Goal: Task Accomplishment & Management: Complete application form

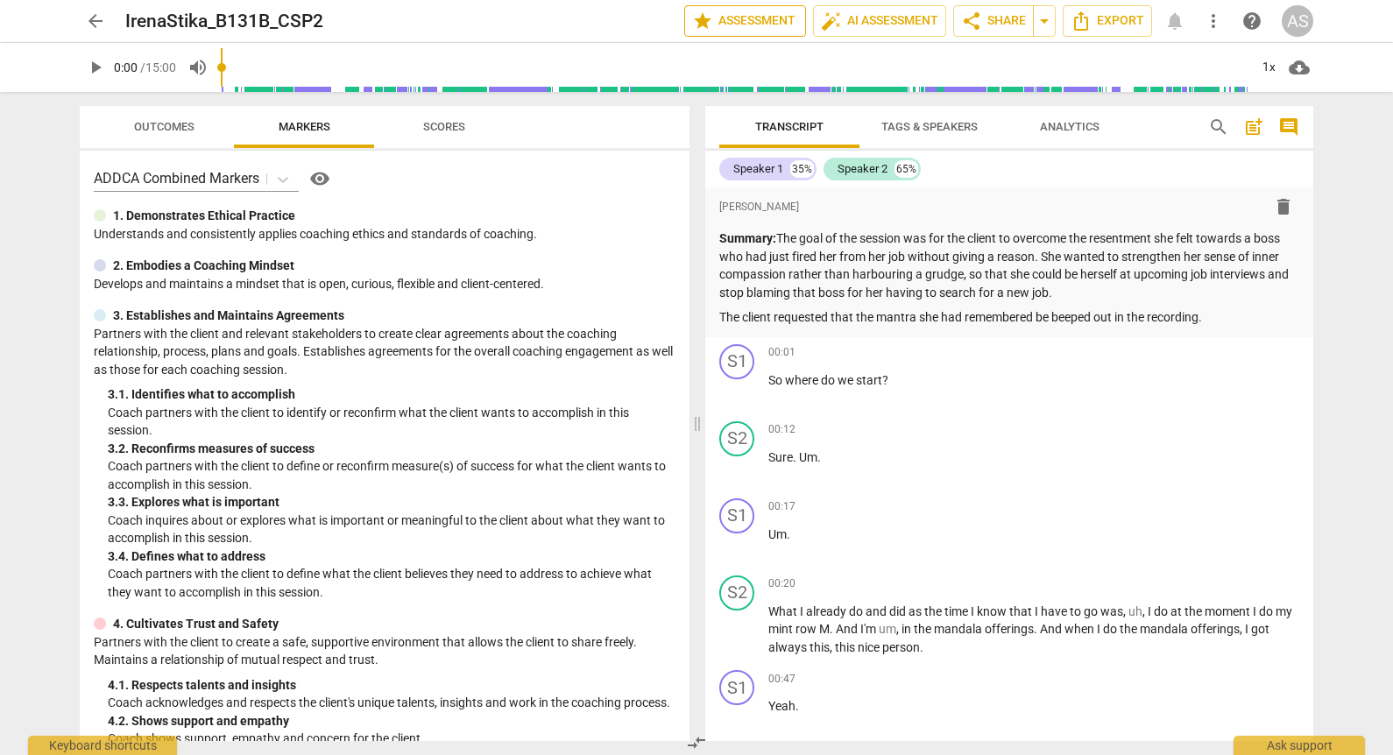
click at [754, 18] on span "star Assessment" at bounding box center [745, 21] width 106 height 21
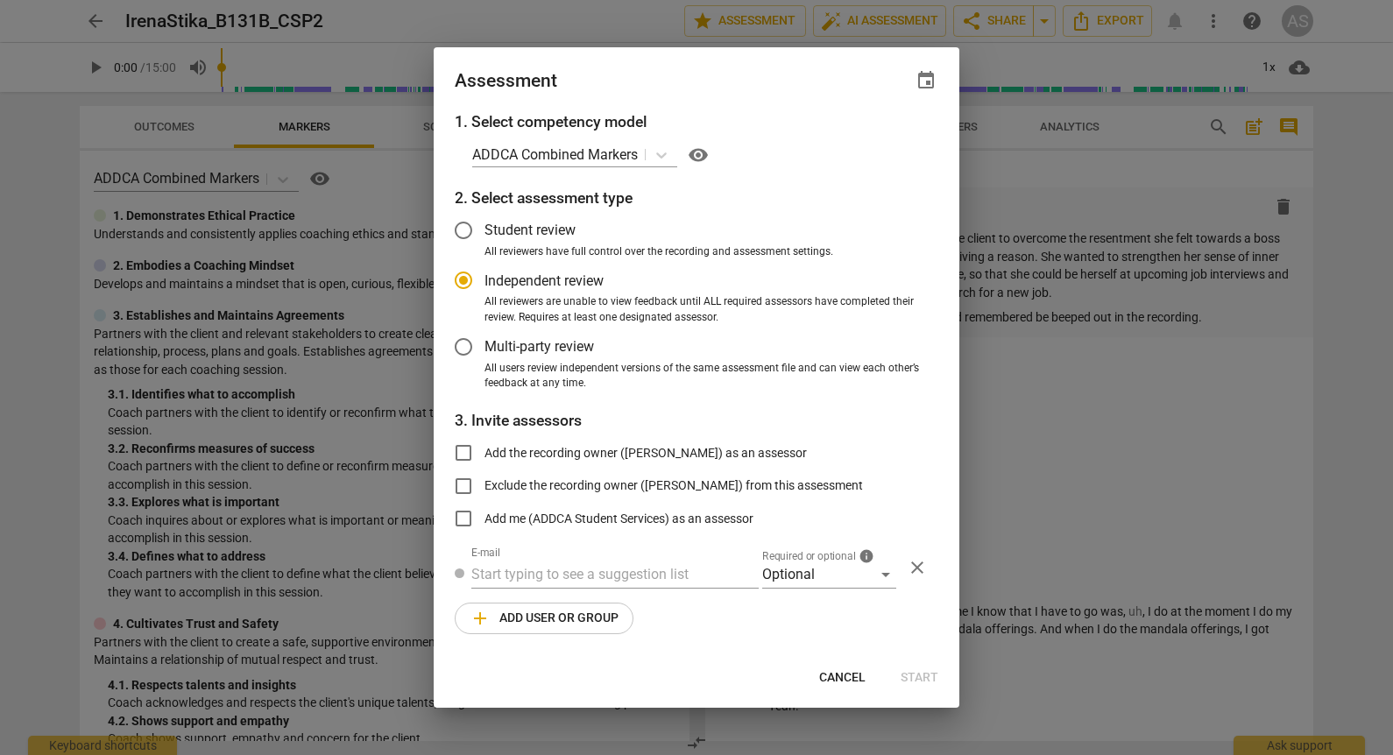
click at [926, 88] on span "event" at bounding box center [925, 80] width 21 height 21
radio input "false"
click at [880, 142] on input "date" at bounding box center [820, 140] width 123 height 25
type input "[DATE]"
click at [727, 96] on div at bounding box center [696, 377] width 1393 height 755
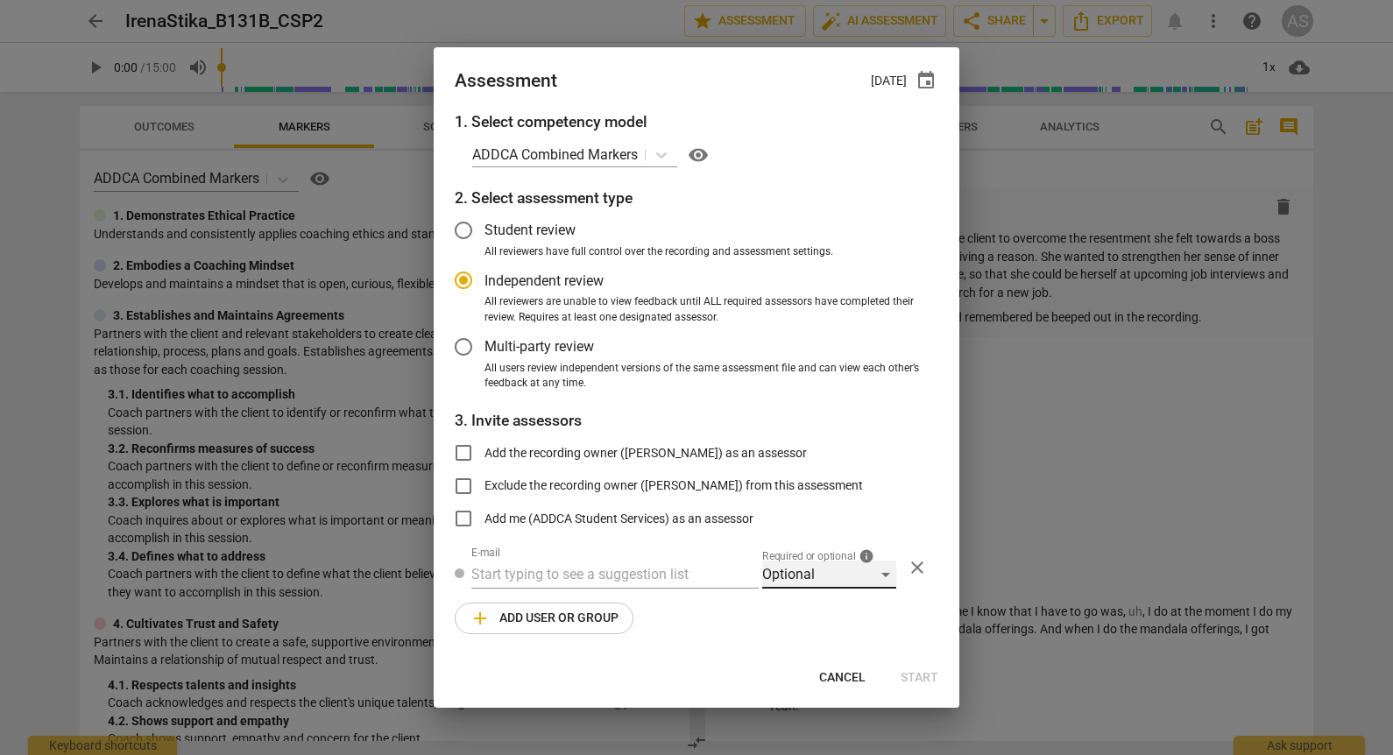
click at [815, 563] on div "Optional" at bounding box center [829, 575] width 134 height 28
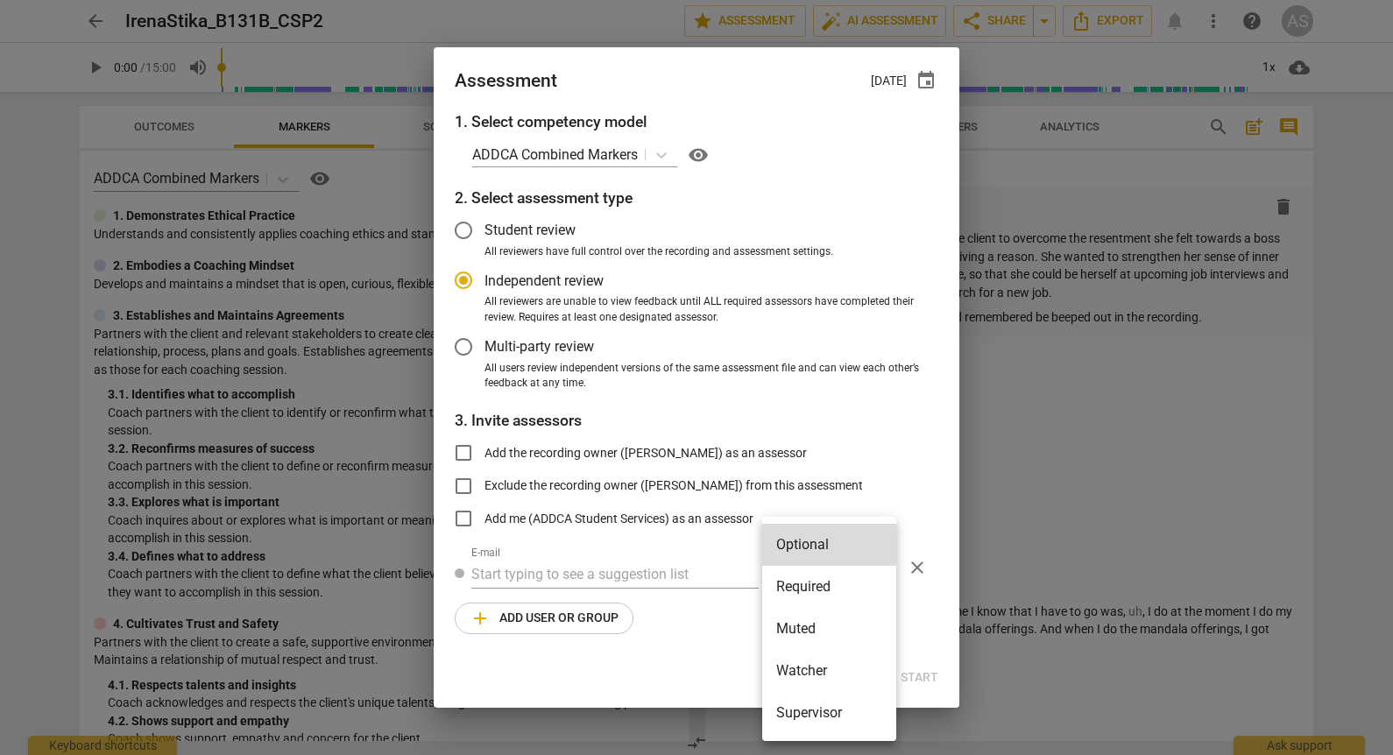
click at [822, 591] on li "Required" at bounding box center [829, 587] width 134 height 42
radio input "false"
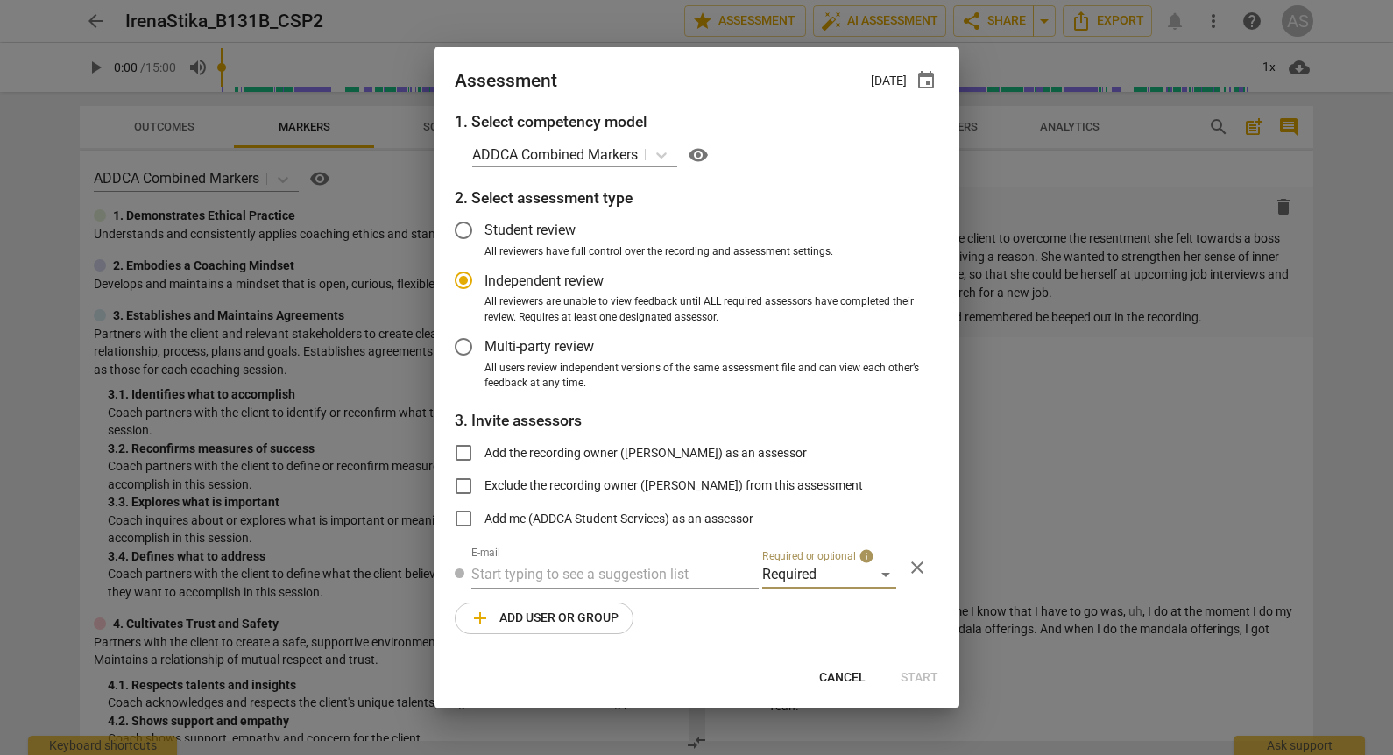
click at [589, 544] on div "1. Select competency model ADDCA Combined Markers visibility 2. Select assessme…" at bounding box center [697, 382] width 526 height 545
click at [600, 575] on input "text" at bounding box center [614, 575] width 287 height 28
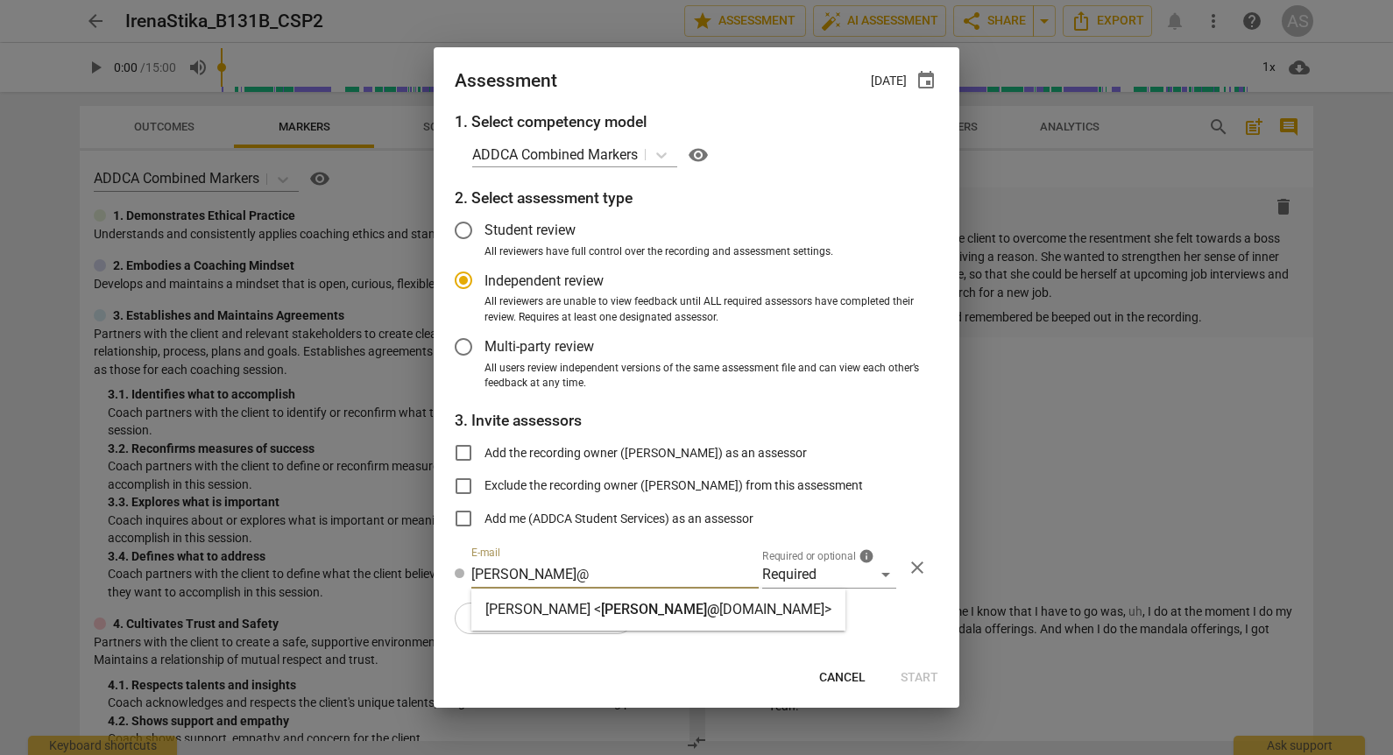
type input "sara@"
click at [596, 599] on div "Sara Prince < sara@ addca.com>" at bounding box center [658, 609] width 346 height 21
radio input "false"
type input "Sara Prince <sara@addca.com>"
click at [579, 611] on span "add Add user or group" at bounding box center [543, 618] width 149 height 21
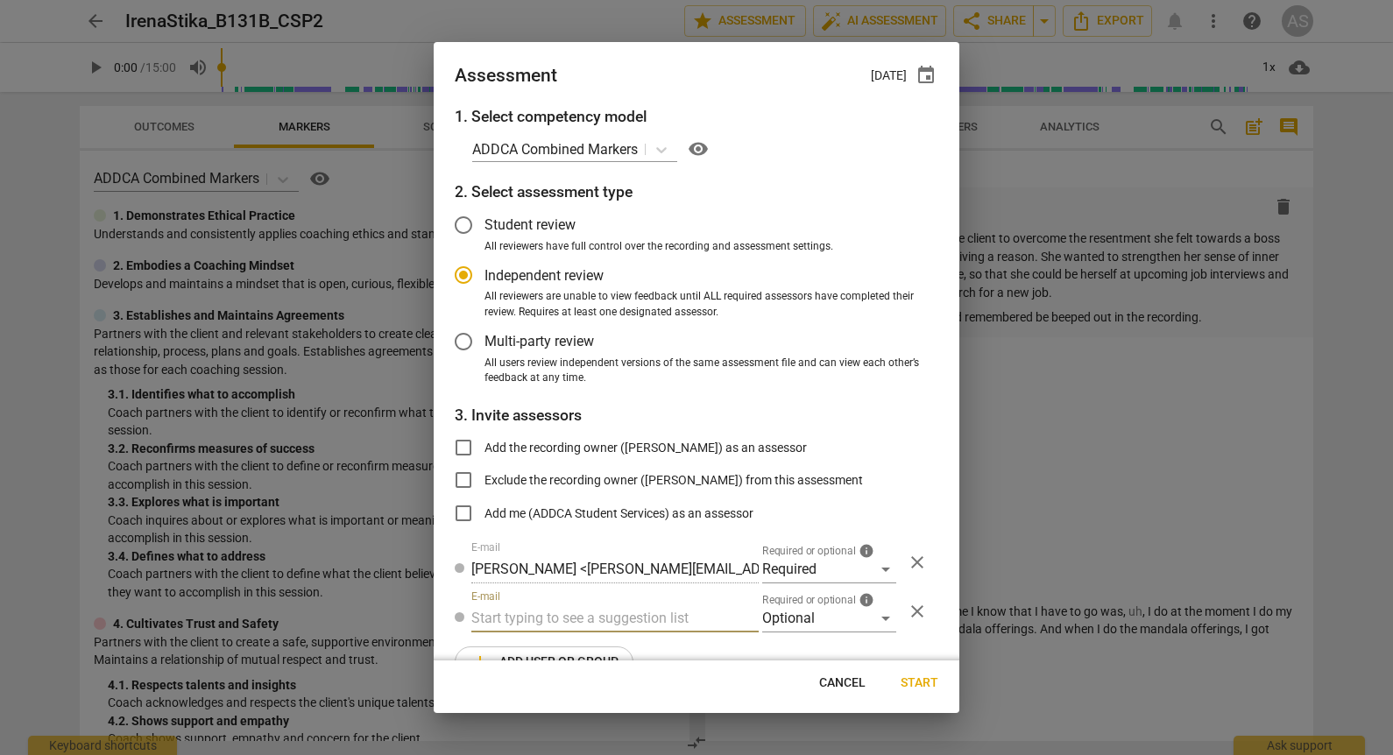
click at [811, 602] on span "Required or optional" at bounding box center [809, 600] width 94 height 11
click at [810, 616] on div "Optional" at bounding box center [829, 618] width 134 height 28
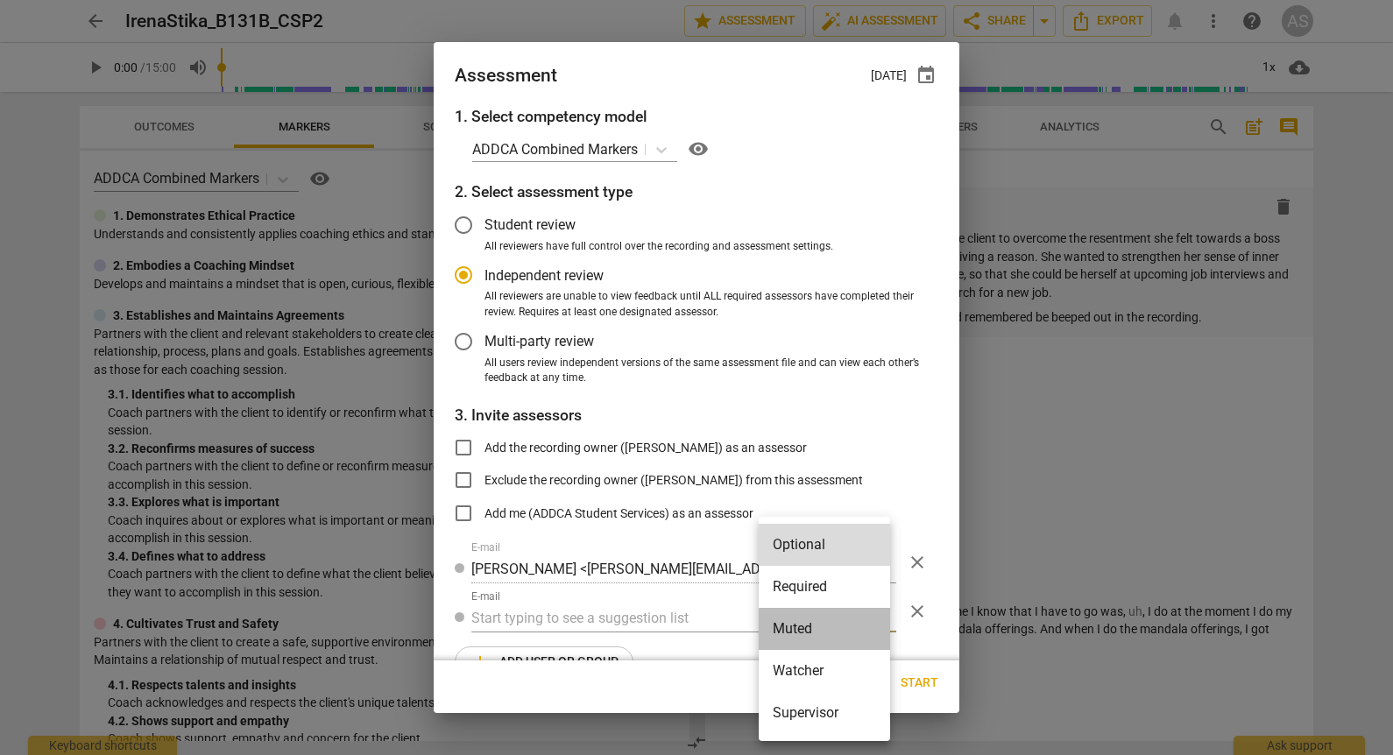
click at [803, 625] on li "Muted" at bounding box center [823, 629] width 131 height 42
radio input "false"
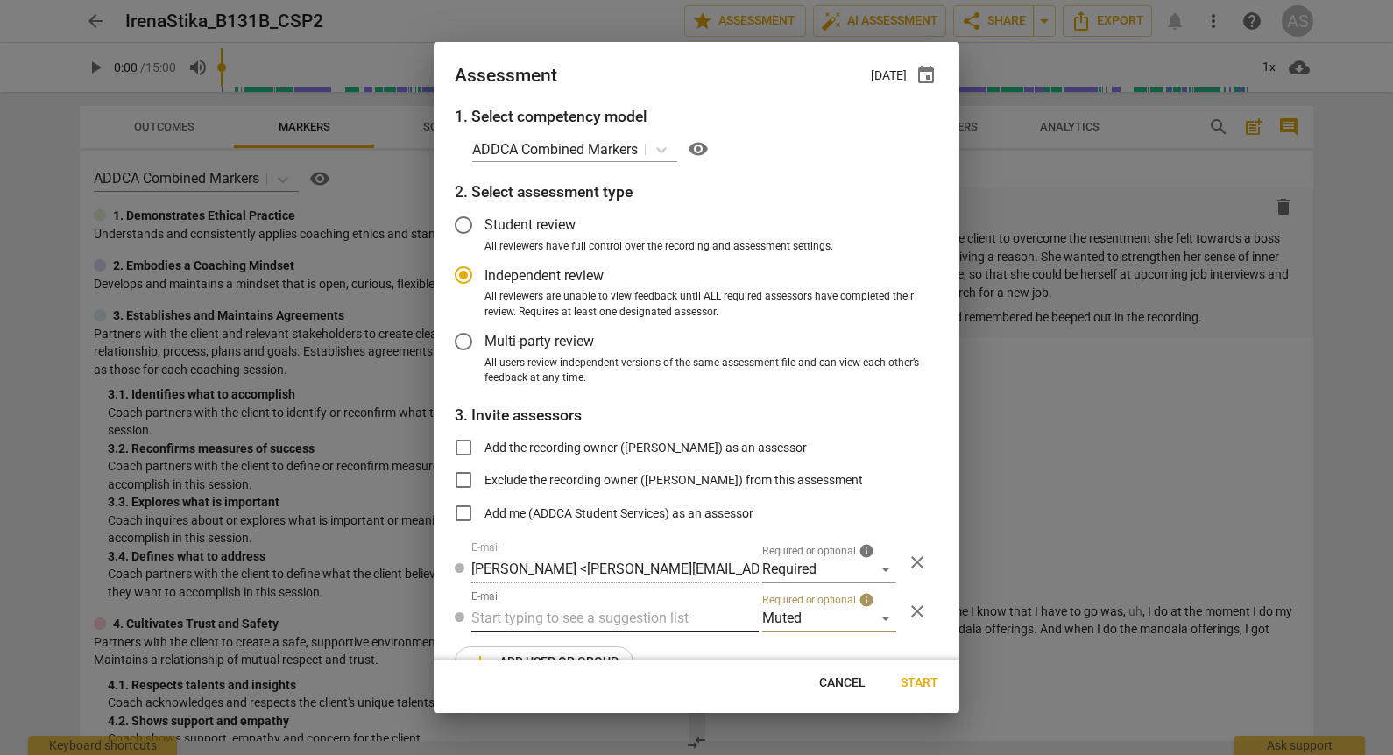
click at [608, 616] on input "text" at bounding box center [614, 618] width 287 height 28
type input "131B"
click at [625, 653] on div "Basic B- 131B CSPs" at bounding box center [613, 653] width 284 height 42
radio input "false"
type input "Basic B-131B CSPs"
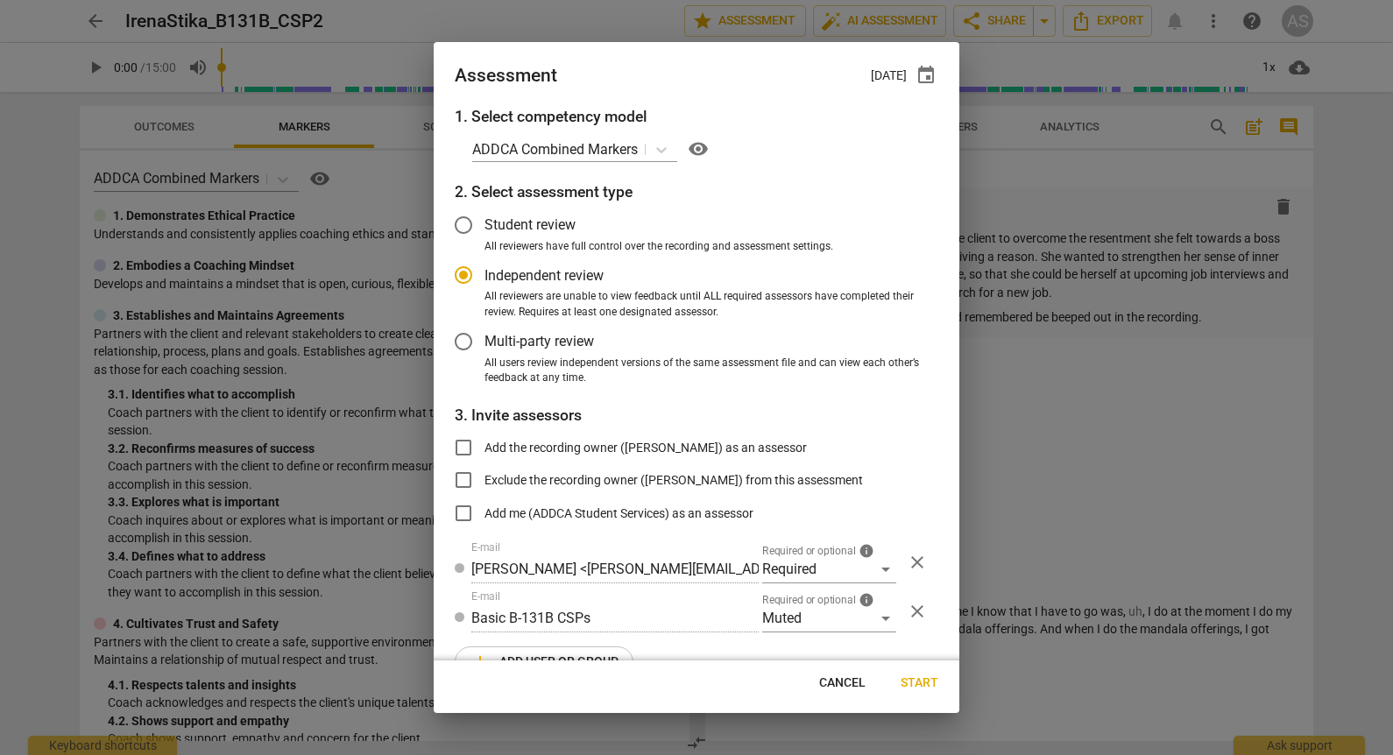
click at [907, 687] on span "Start" at bounding box center [919, 683] width 38 height 18
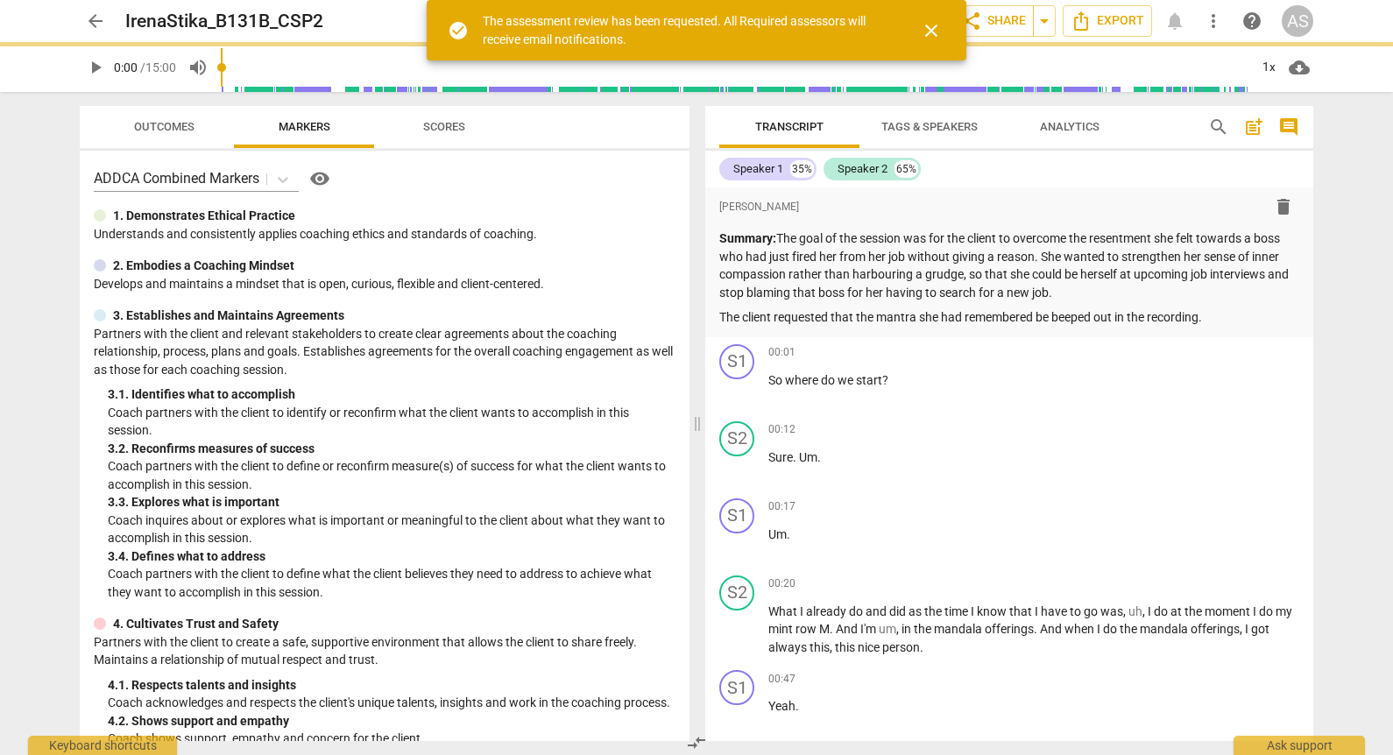
radio input "false"
type input "[PERSON_NAME] <[EMAIL_ADDRESS][DOMAIN_NAME]>"
type input "[PERSON_NAME] <[PERSON_NAME][EMAIL_ADDRESS][DOMAIN_NAME]>"
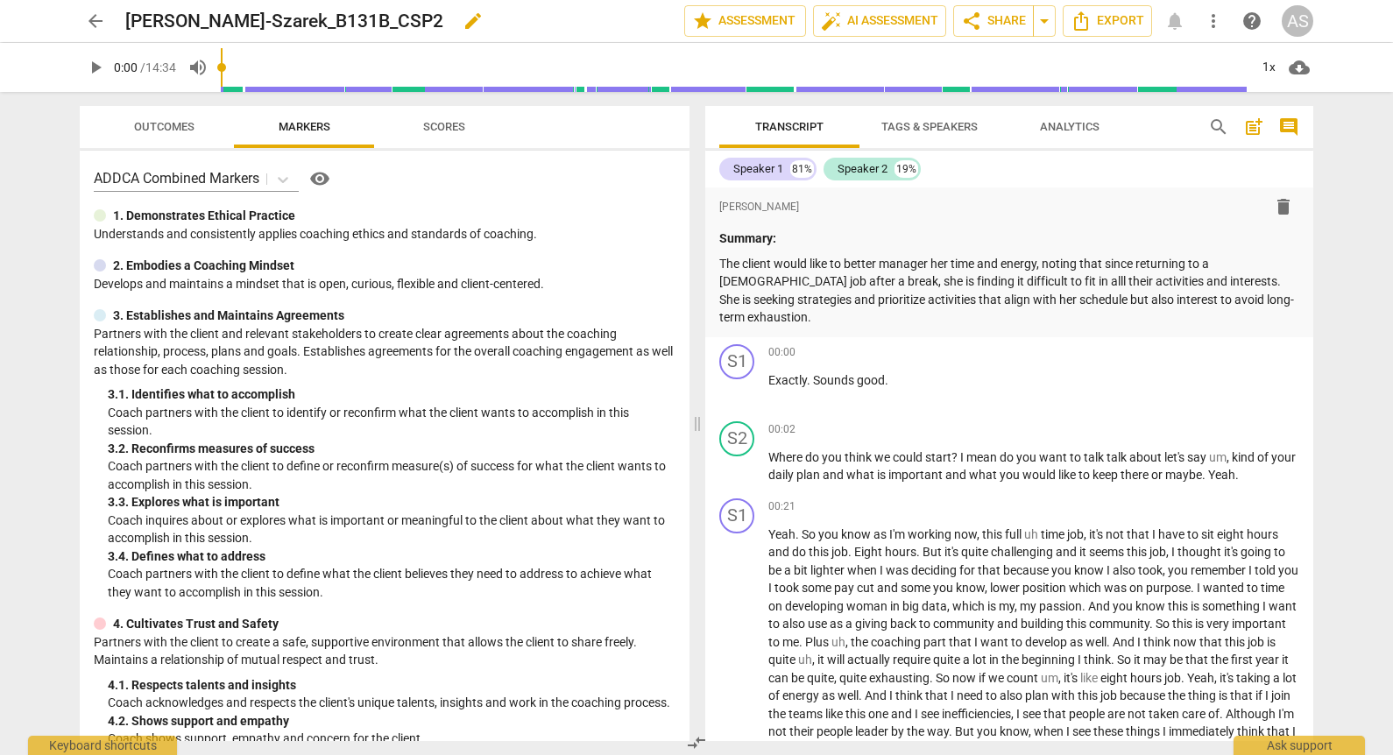
click at [540, 18] on div "[PERSON_NAME]-Szarek_B131B_CSP2 edit" at bounding box center [397, 21] width 545 height 32
click at [483, 19] on span "edit" at bounding box center [472, 21] width 21 height 21
click at [211, 18] on input "[PERSON_NAME]-Szarek_B131B_CSP2" at bounding box center [366, 20] width 482 height 33
type input "WeronikaGolebiewska-Szarek_B131B_CSP2"
click at [613, 17] on span "done" at bounding box center [622, 21] width 21 height 21
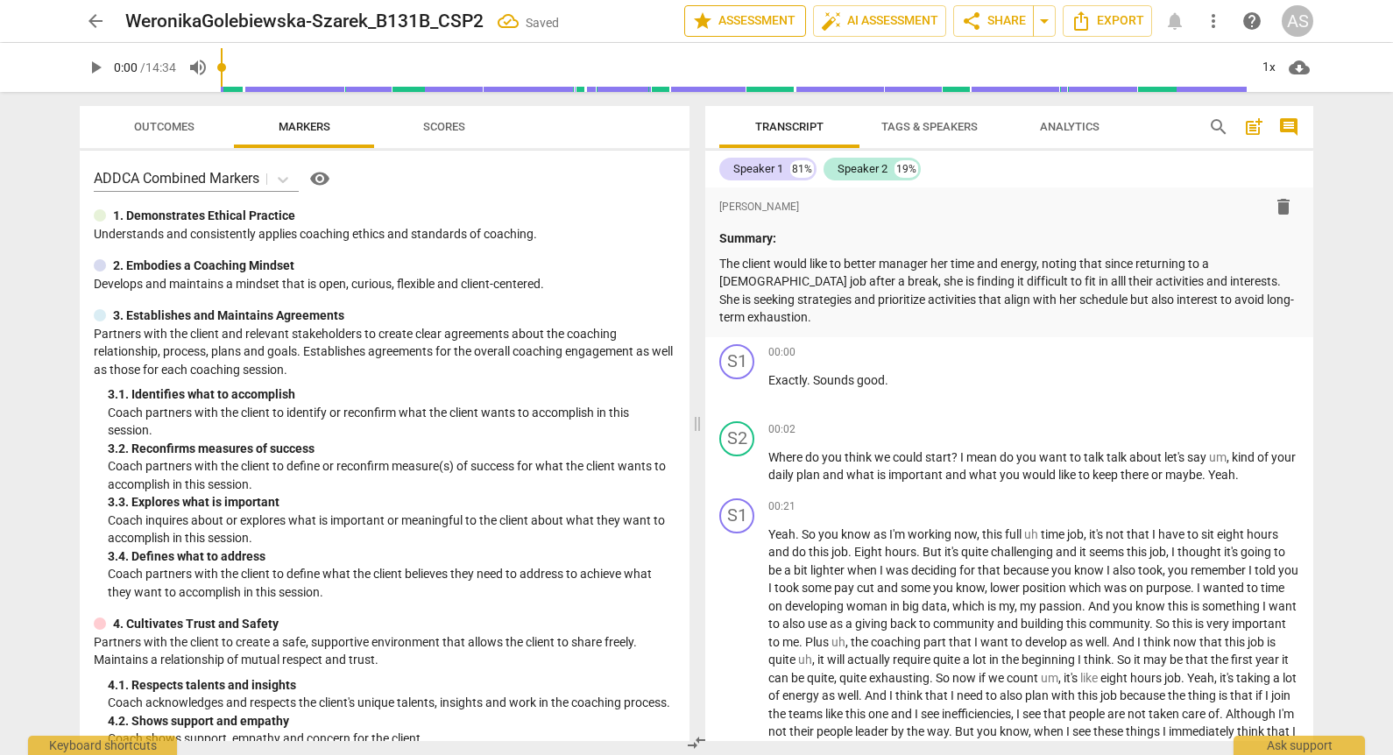
click at [744, 18] on span "star Assessment" at bounding box center [745, 21] width 106 height 21
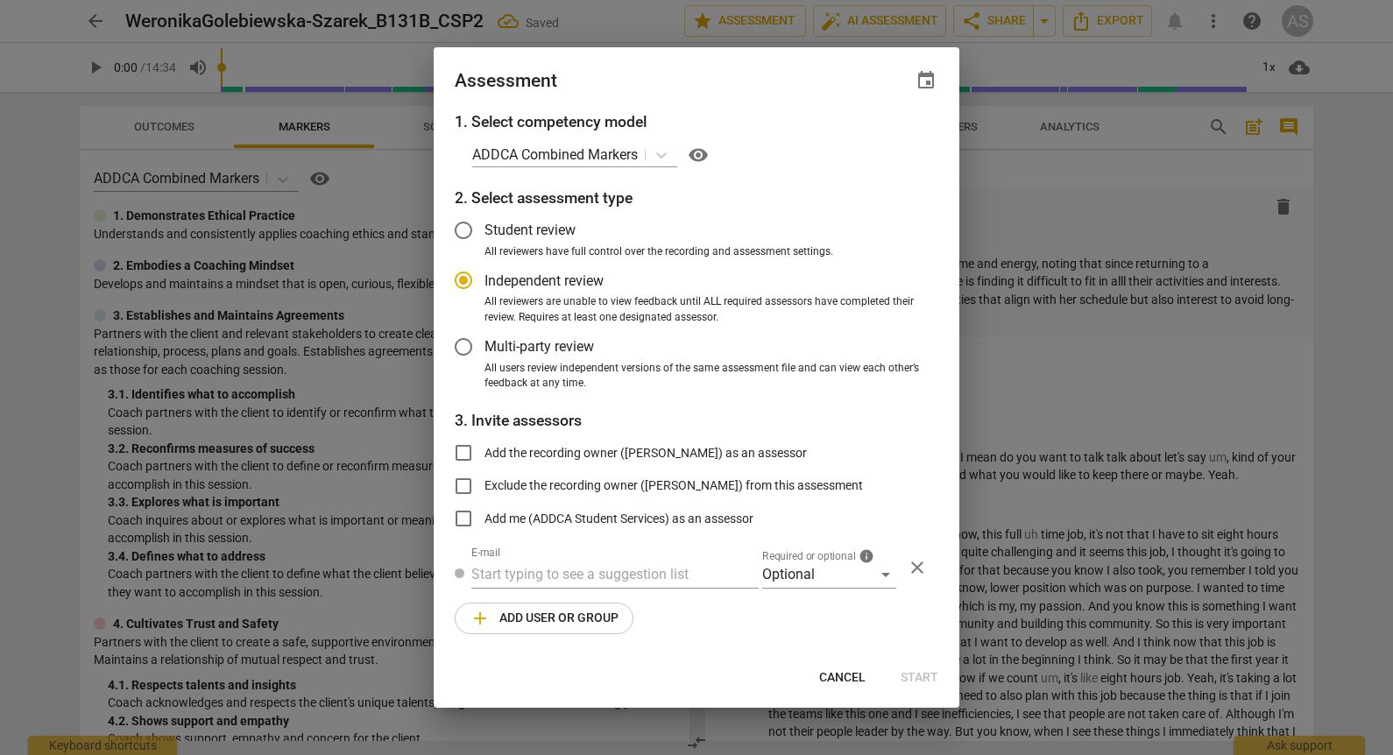
radio input "false"
click at [925, 71] on span "event" at bounding box center [925, 80] width 21 height 21
click at [868, 129] on input "date" at bounding box center [820, 140] width 123 height 25
click at [866, 140] on input "date" at bounding box center [820, 140] width 123 height 25
type input "[DATE]"
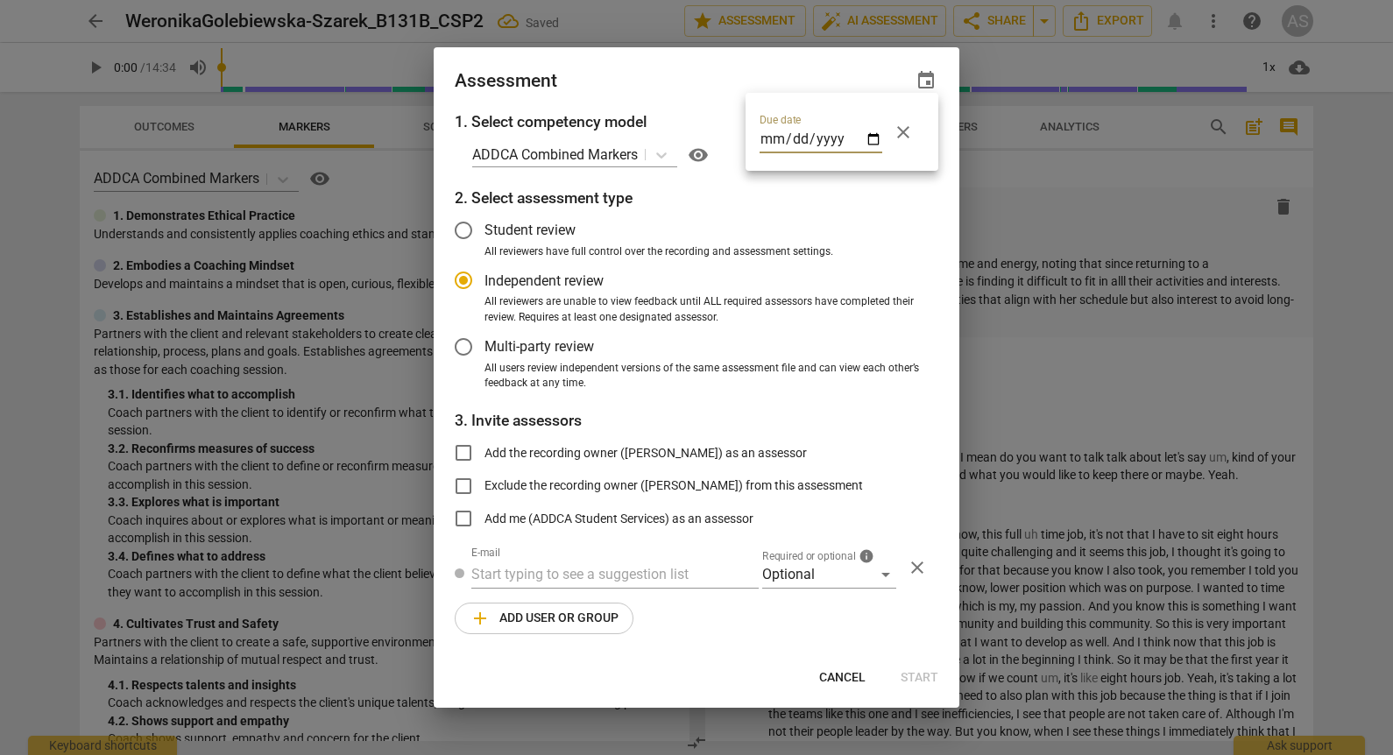
click at [779, 76] on div at bounding box center [696, 377] width 1393 height 755
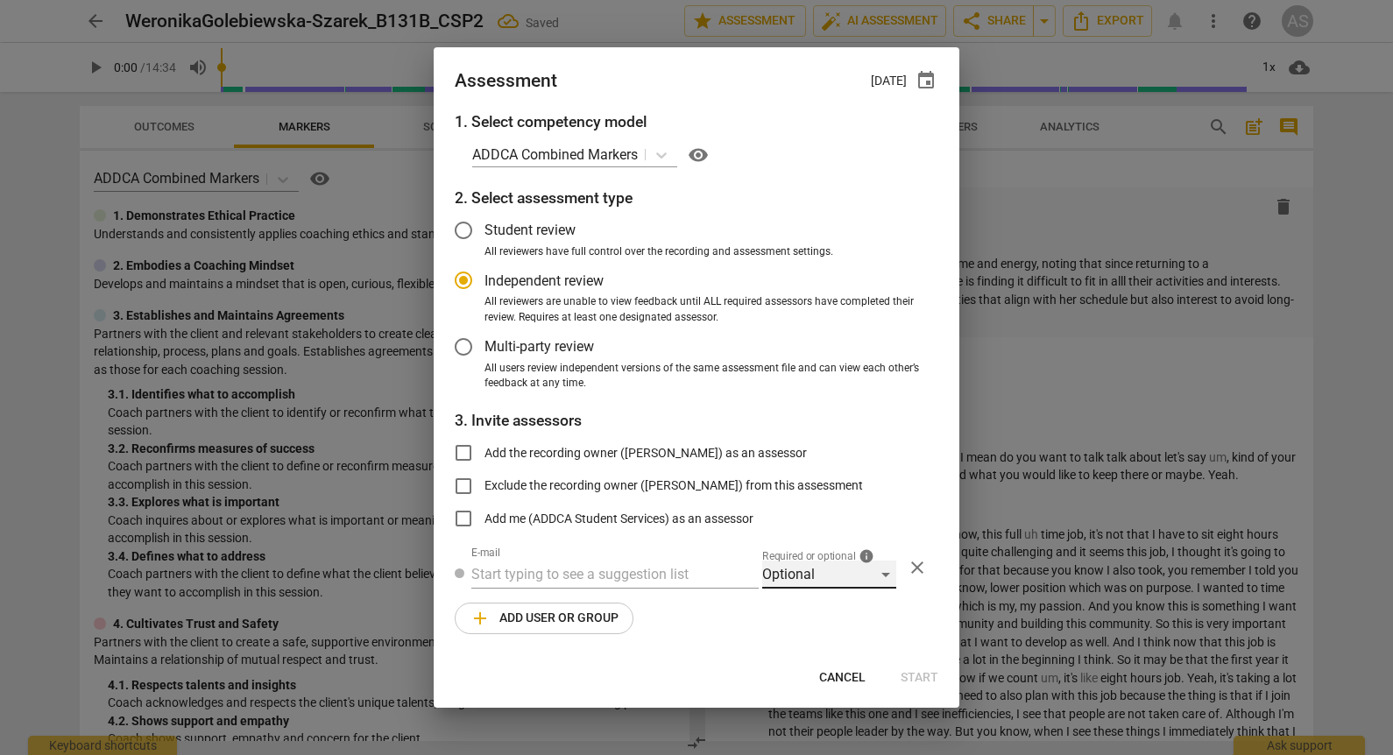
click at [838, 575] on div "Optional" at bounding box center [829, 575] width 134 height 28
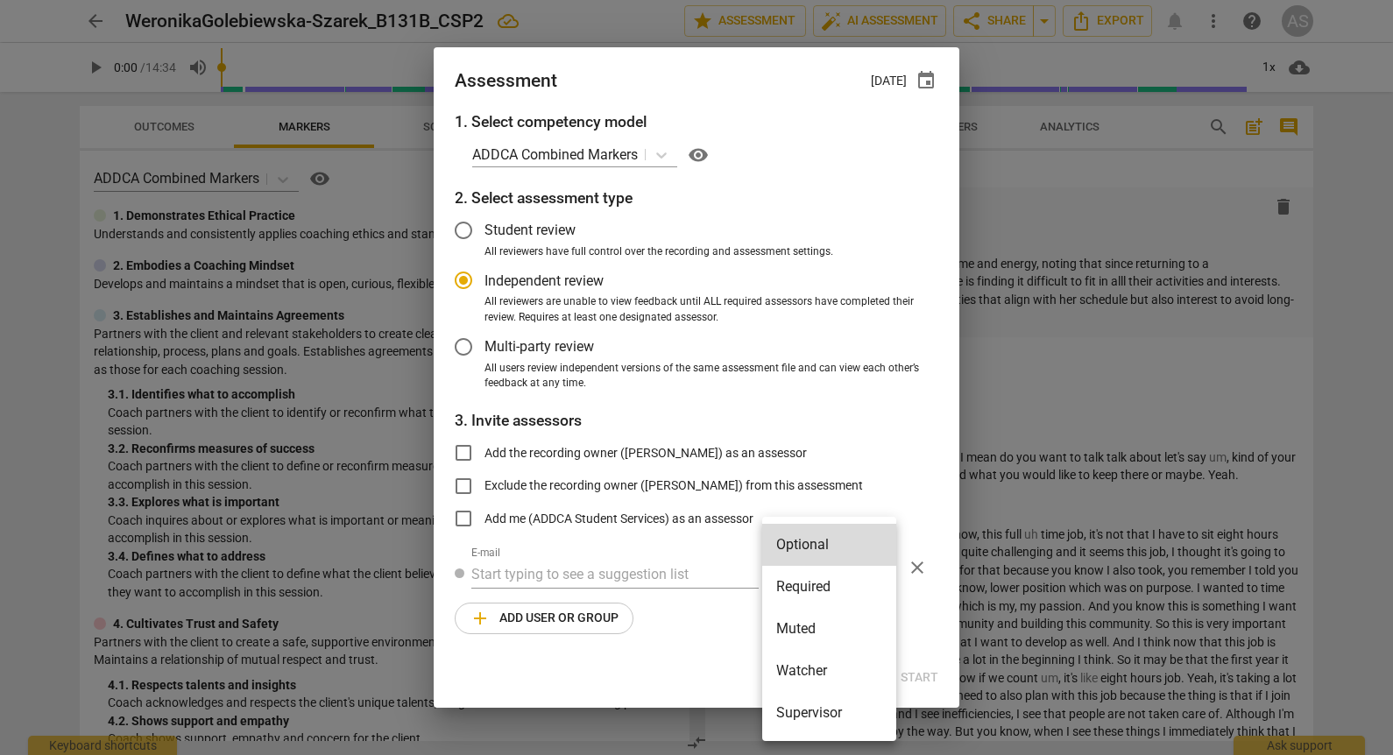
click at [840, 593] on li "Required" at bounding box center [829, 587] width 134 height 42
radio input "false"
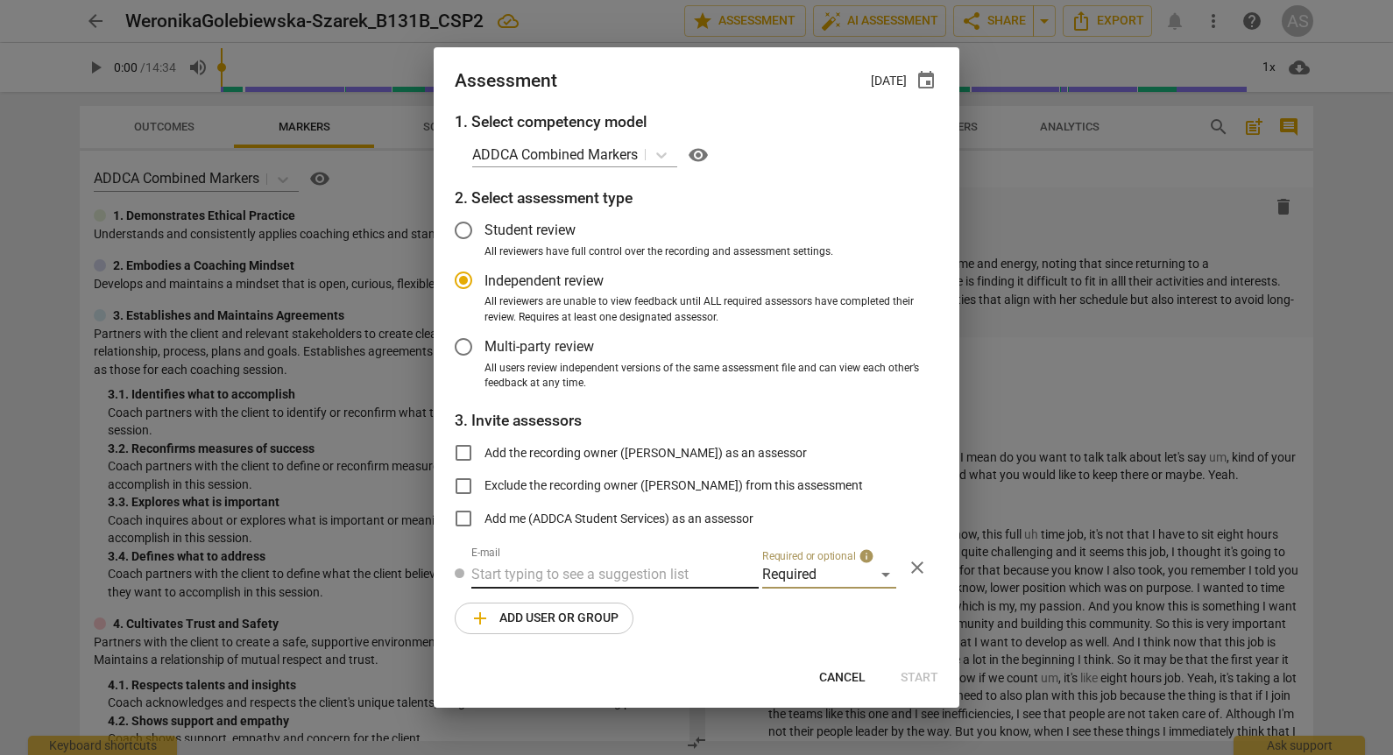
click at [548, 580] on input "text" at bounding box center [614, 575] width 287 height 28
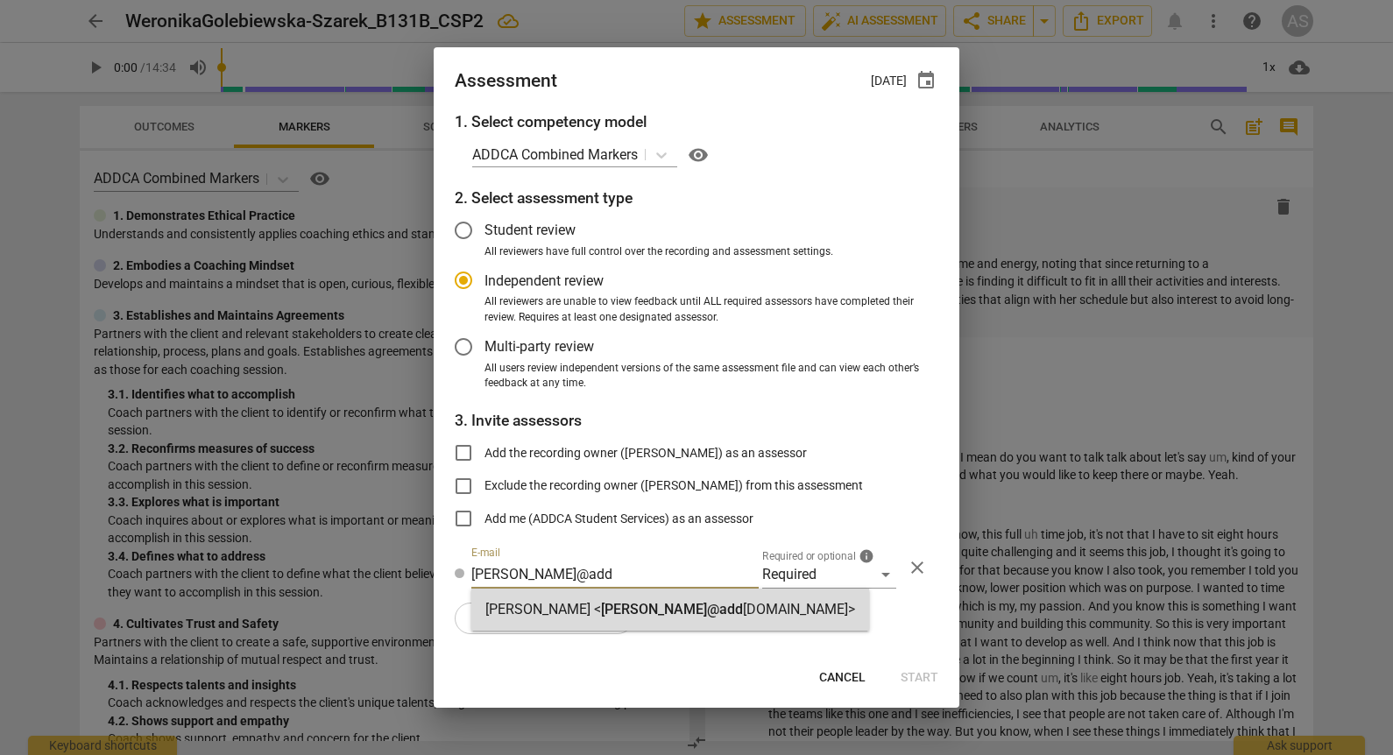
type input "[PERSON_NAME]@add"
click at [559, 608] on strong "[PERSON_NAME] <" at bounding box center [543, 609] width 116 height 17
radio input "false"
type input "[PERSON_NAME] <[PERSON_NAME][EMAIL_ADDRESS][DOMAIN_NAME]>"
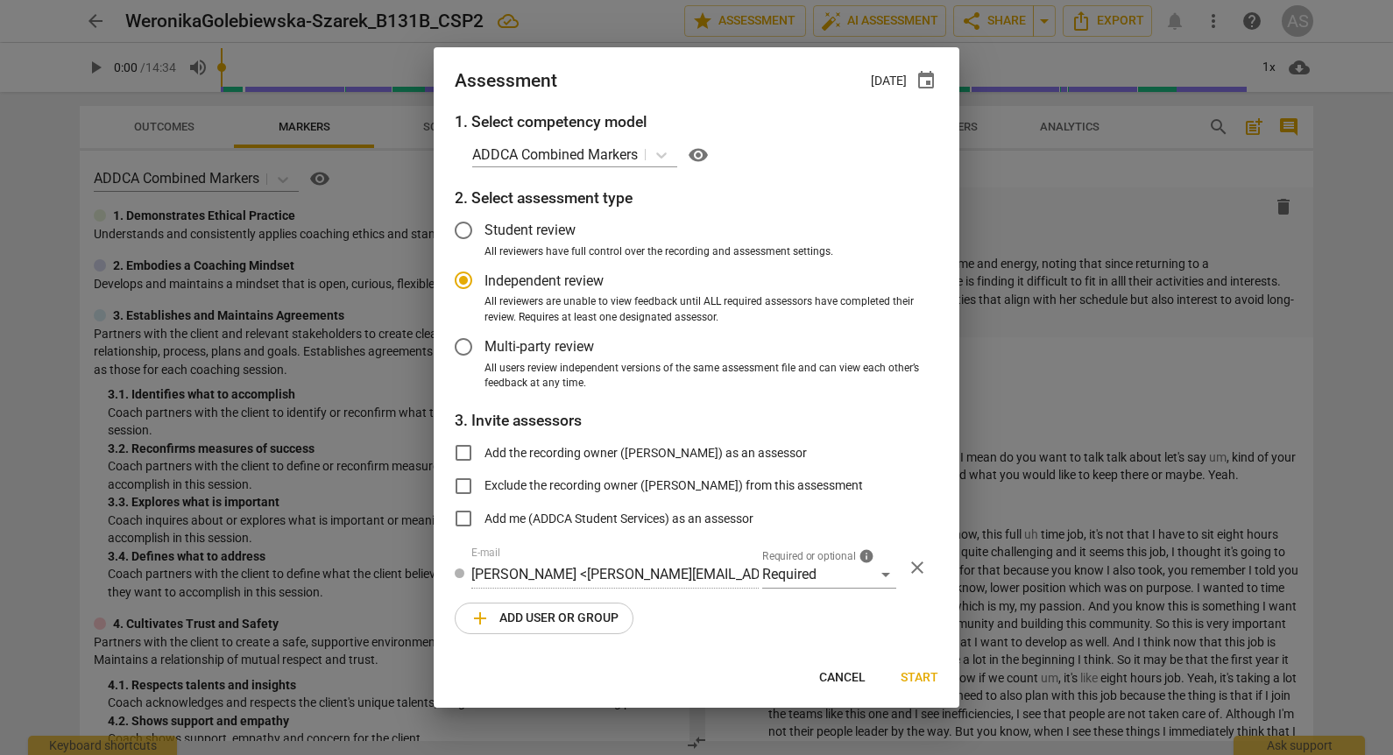
click at [552, 617] on span "add Add user or group" at bounding box center [543, 618] width 149 height 21
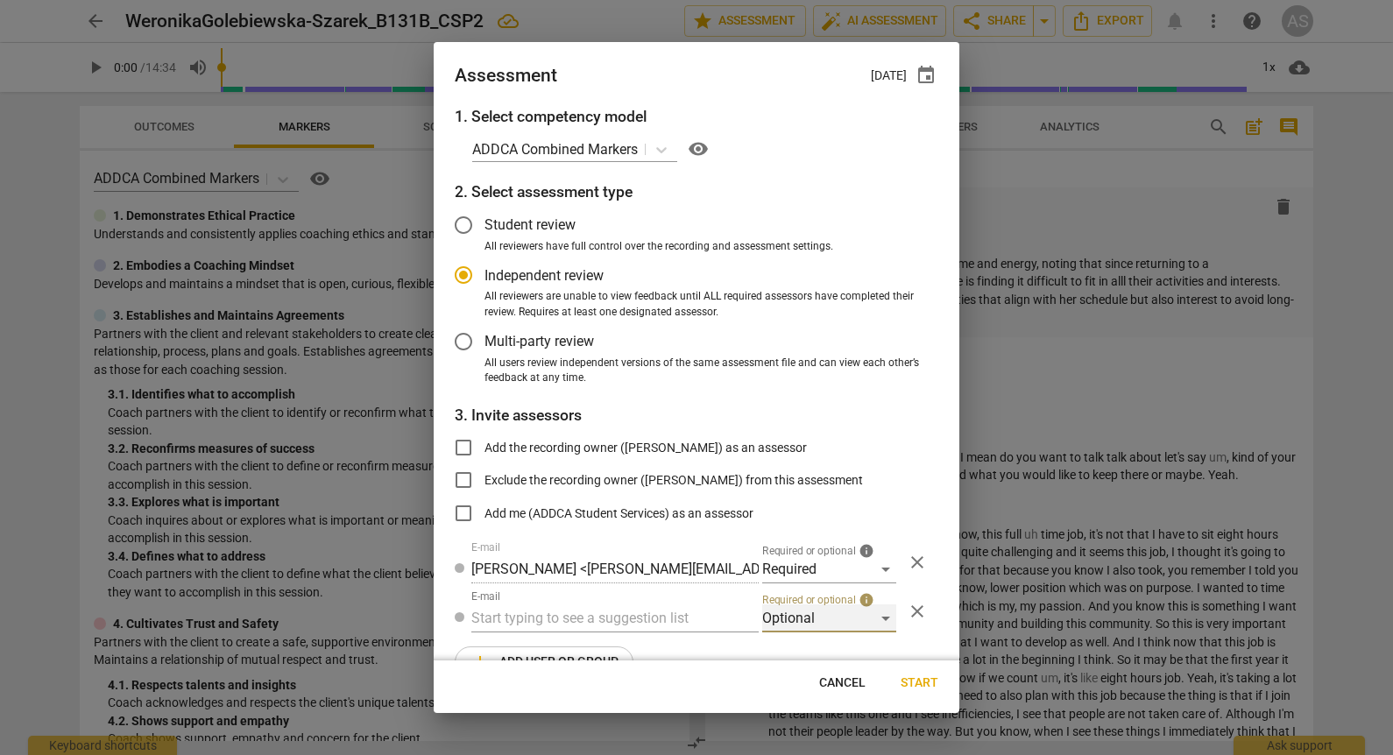
click at [775, 609] on div "Optional" at bounding box center [829, 618] width 134 height 28
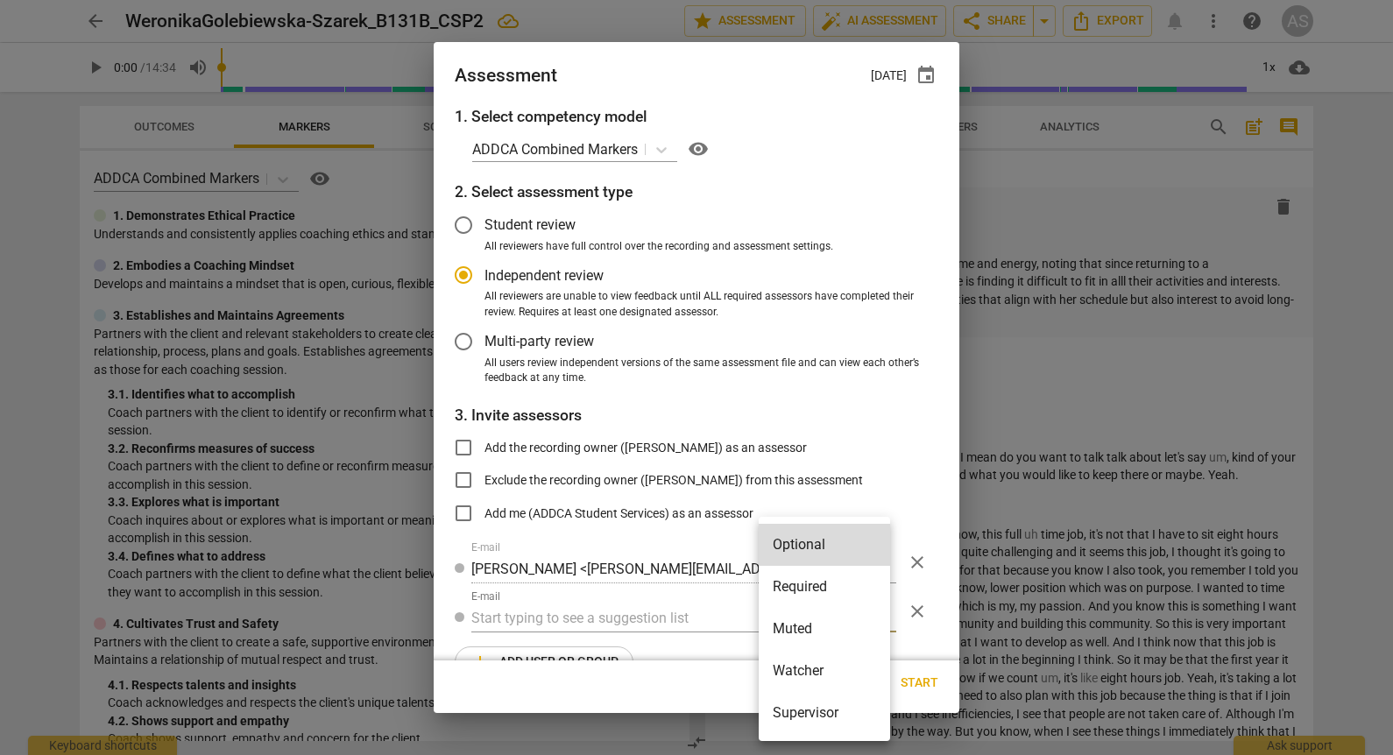
click at [792, 629] on li "Muted" at bounding box center [823, 629] width 131 height 42
radio input "false"
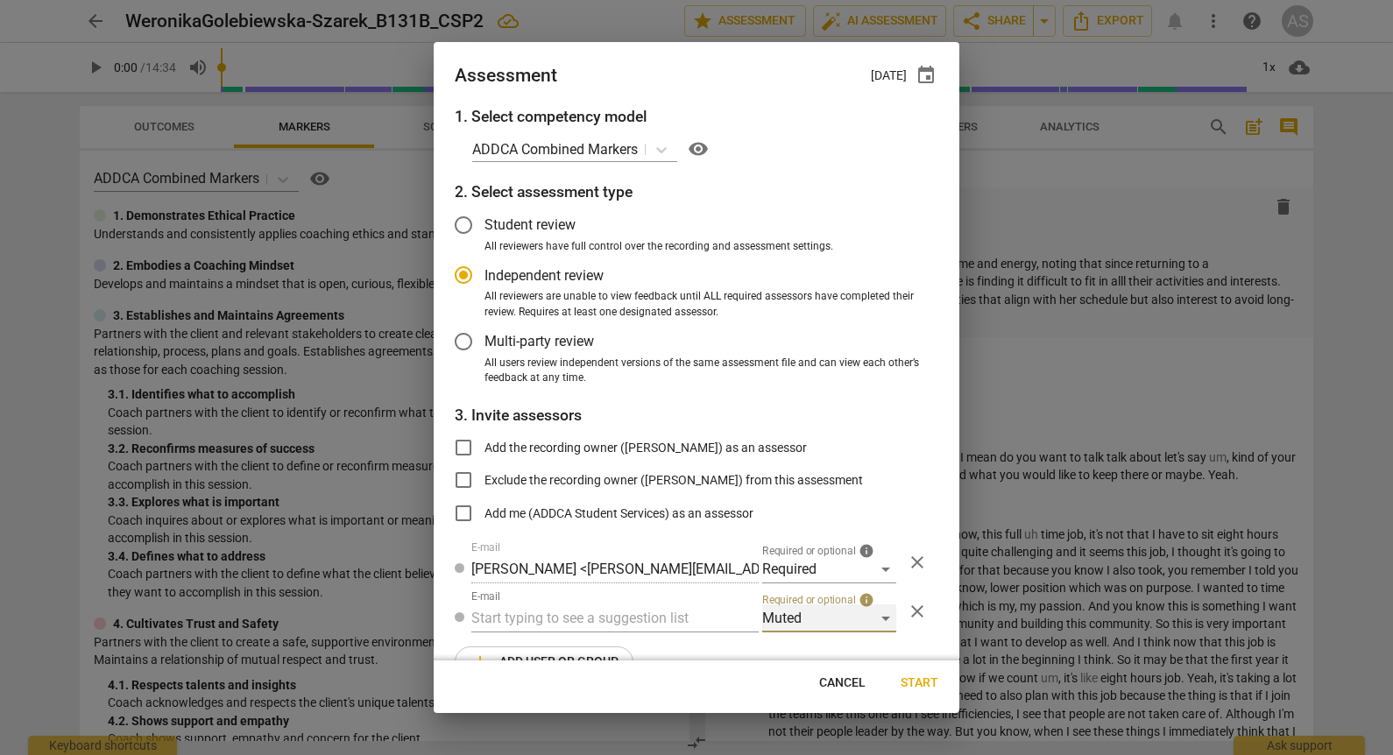
drag, startPoint x: 617, startPoint y: 609, endPoint x: 606, endPoint y: 612, distance: 11.1
click at [601, 614] on input "text" at bounding box center [614, 618] width 287 height 28
type input "131B"
click at [593, 651] on strong "CSPs" at bounding box center [584, 653] width 33 height 17
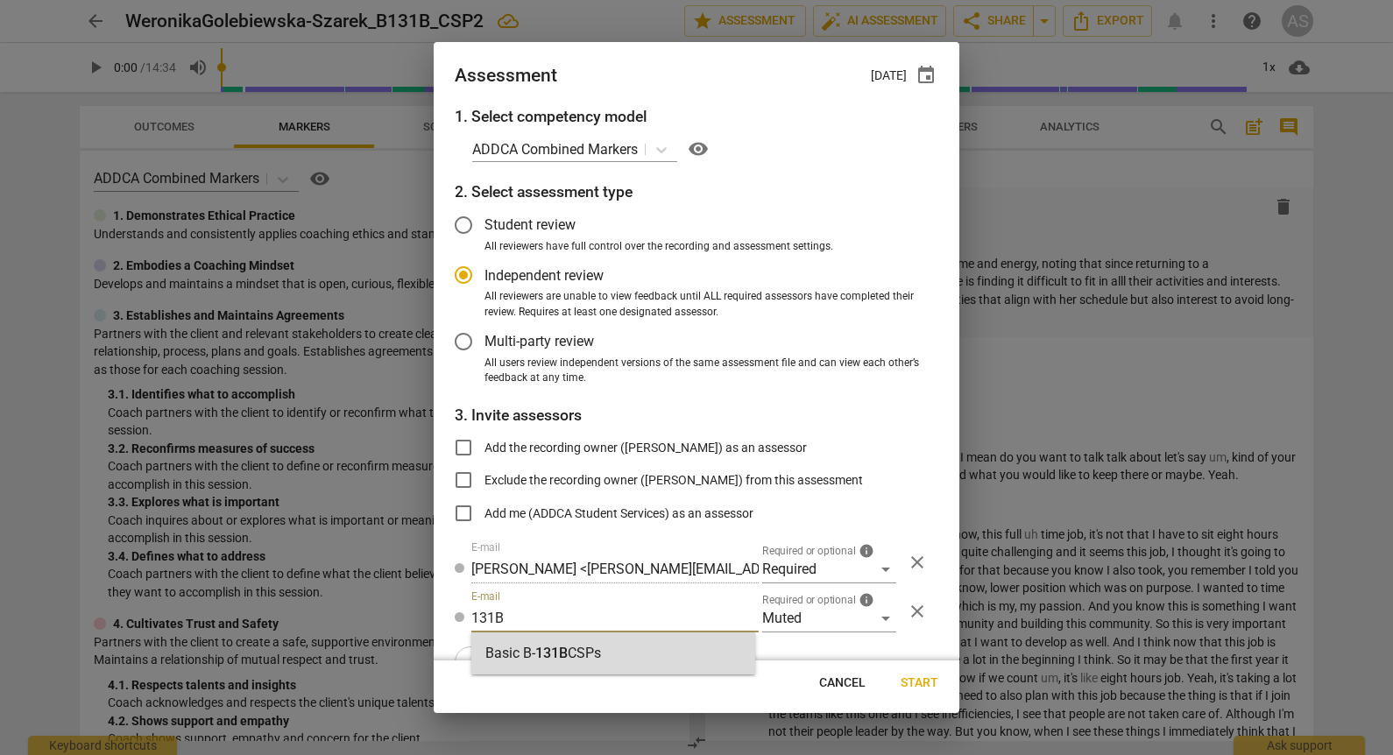
radio input "false"
type input "Basic B-131B CSPs"
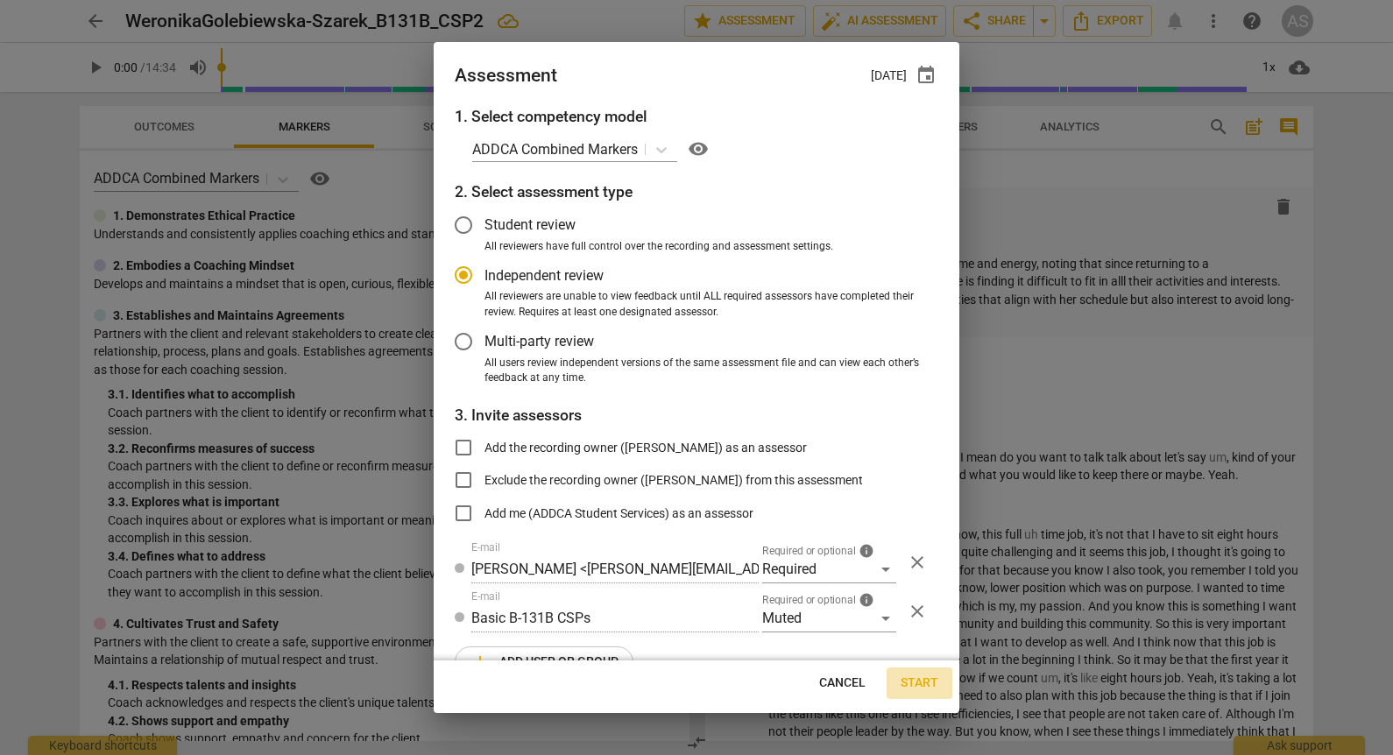
click at [922, 681] on span "Start" at bounding box center [919, 683] width 38 height 18
radio input "false"
type input "[PERSON_NAME] <[EMAIL_ADDRESS][DOMAIN_NAME]>"
type input "[PERSON_NAME] <[PERSON_NAME][EMAIL_ADDRESS][DOMAIN_NAME]>"
